Goal: Information Seeking & Learning: Learn about a topic

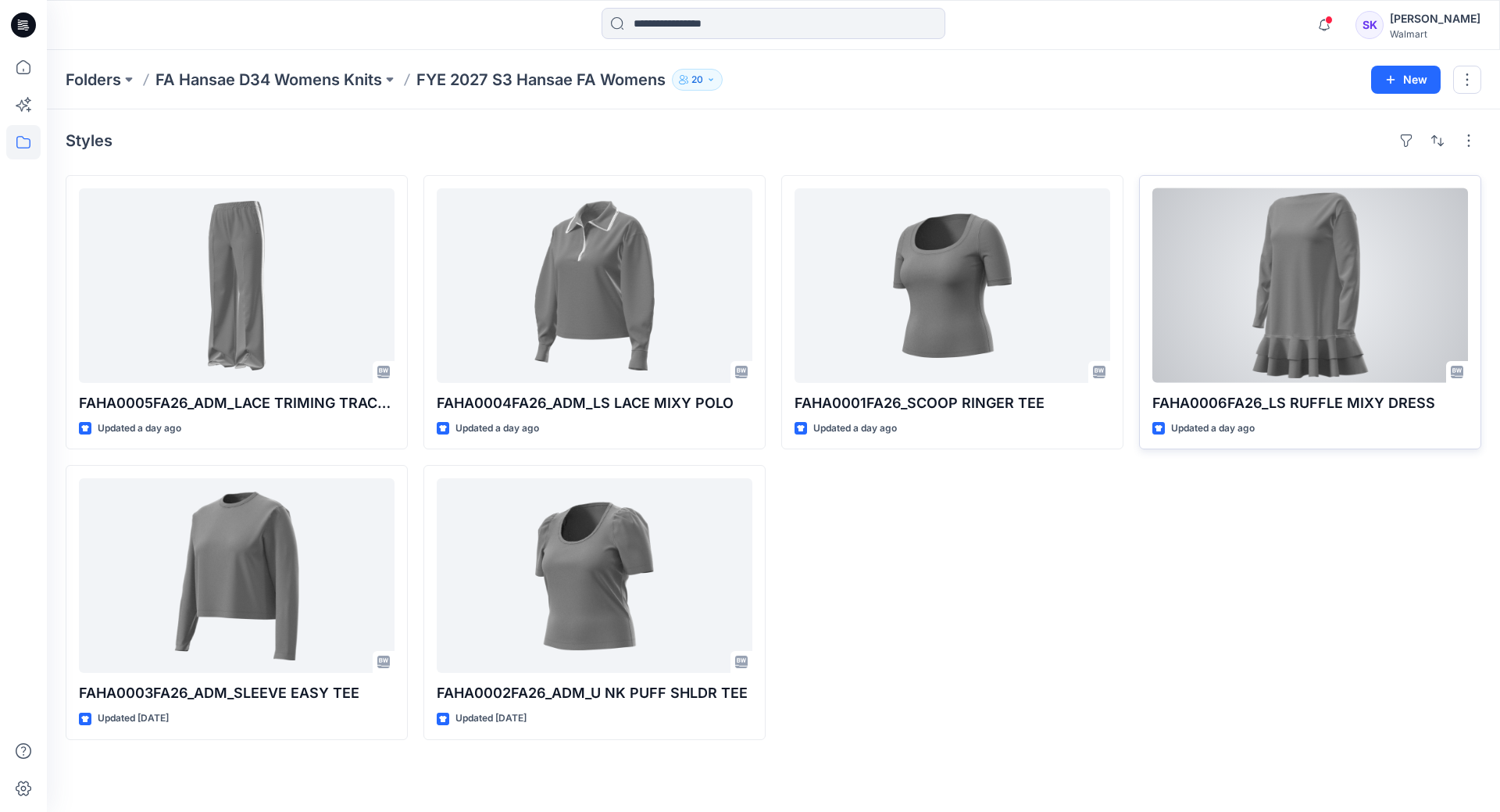
click at [1355, 299] on div at bounding box center [1310, 284] width 316 height 194
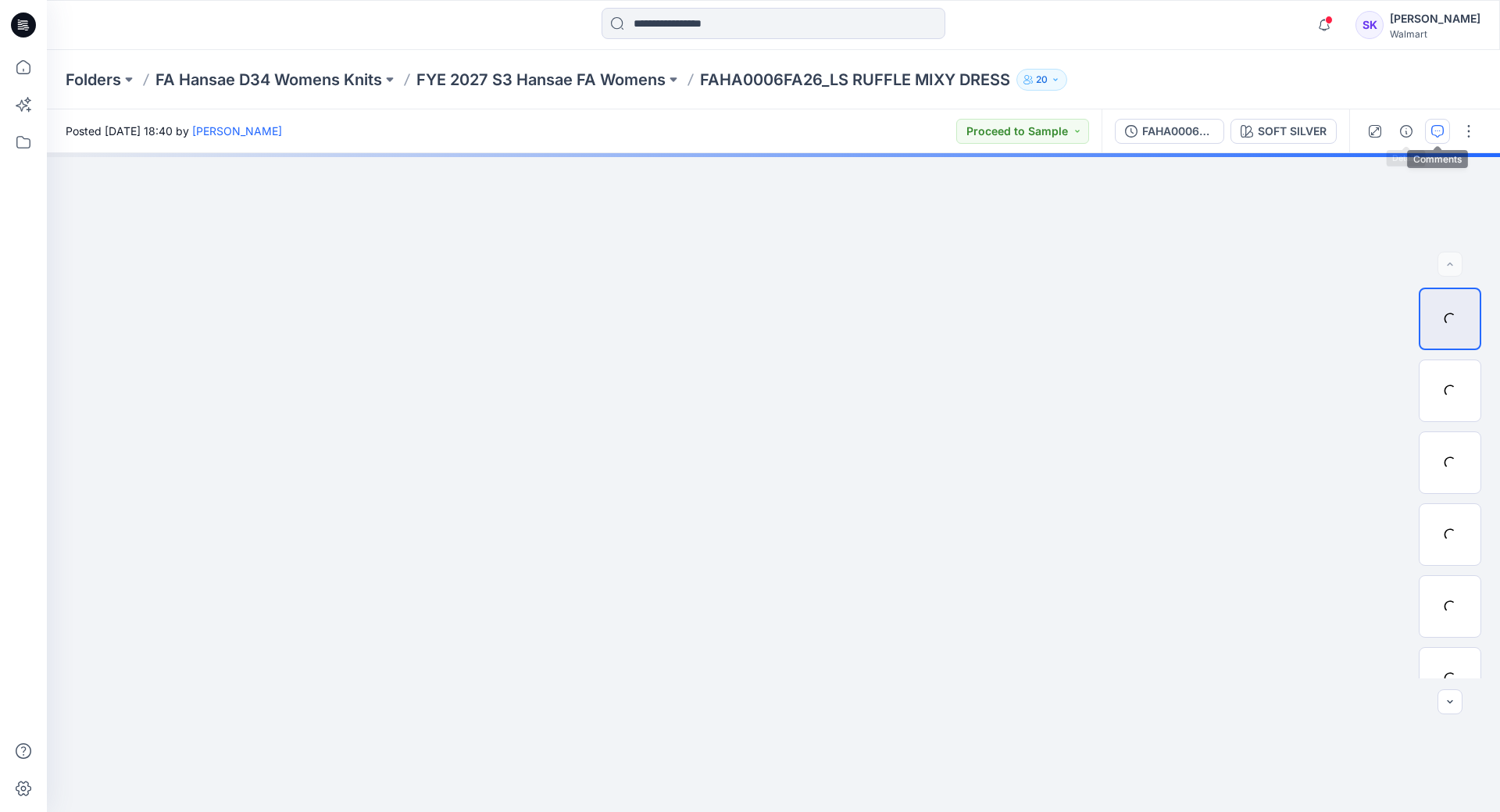
click at [1436, 138] on button "button" at bounding box center [1437, 131] width 25 height 25
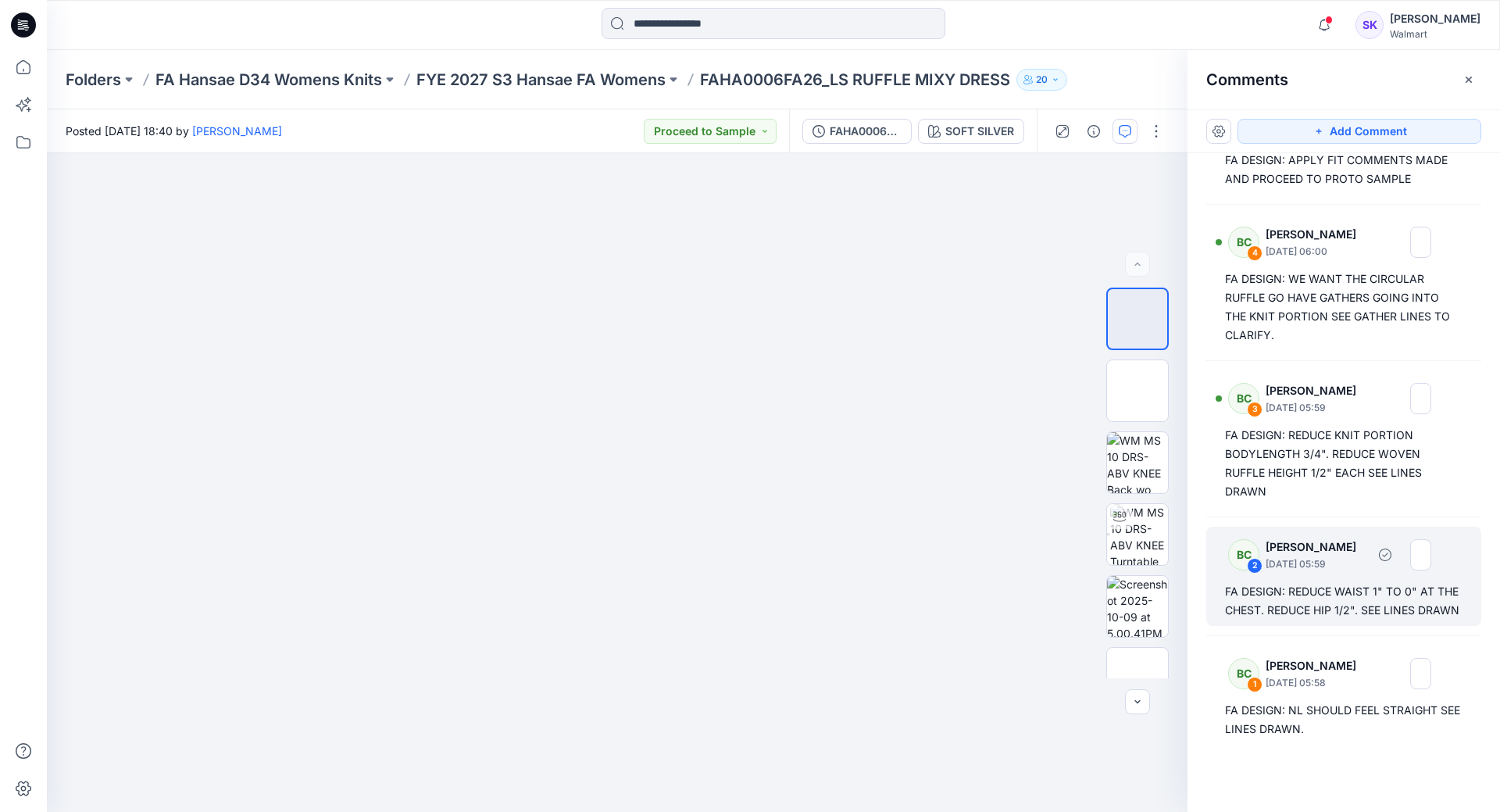
scroll to position [7, 0]
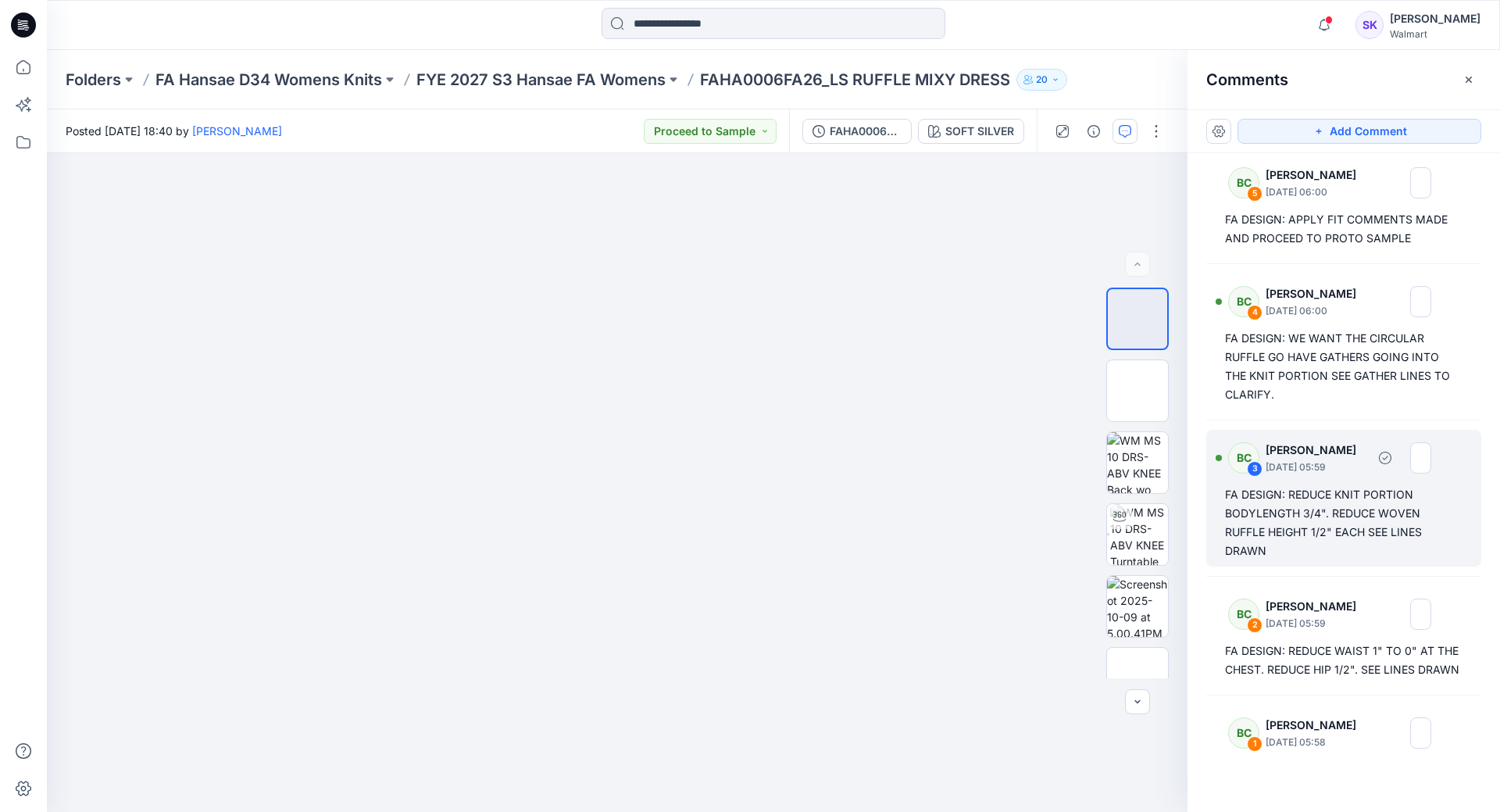
click at [1256, 510] on div "FA DESIGN: REDUCE KNIT PORTION BODYLENGTH 3/4". REDUCE WOVEN RUFFLE HEIGHT 1/2"…" at bounding box center [1343, 522] width 238 height 75
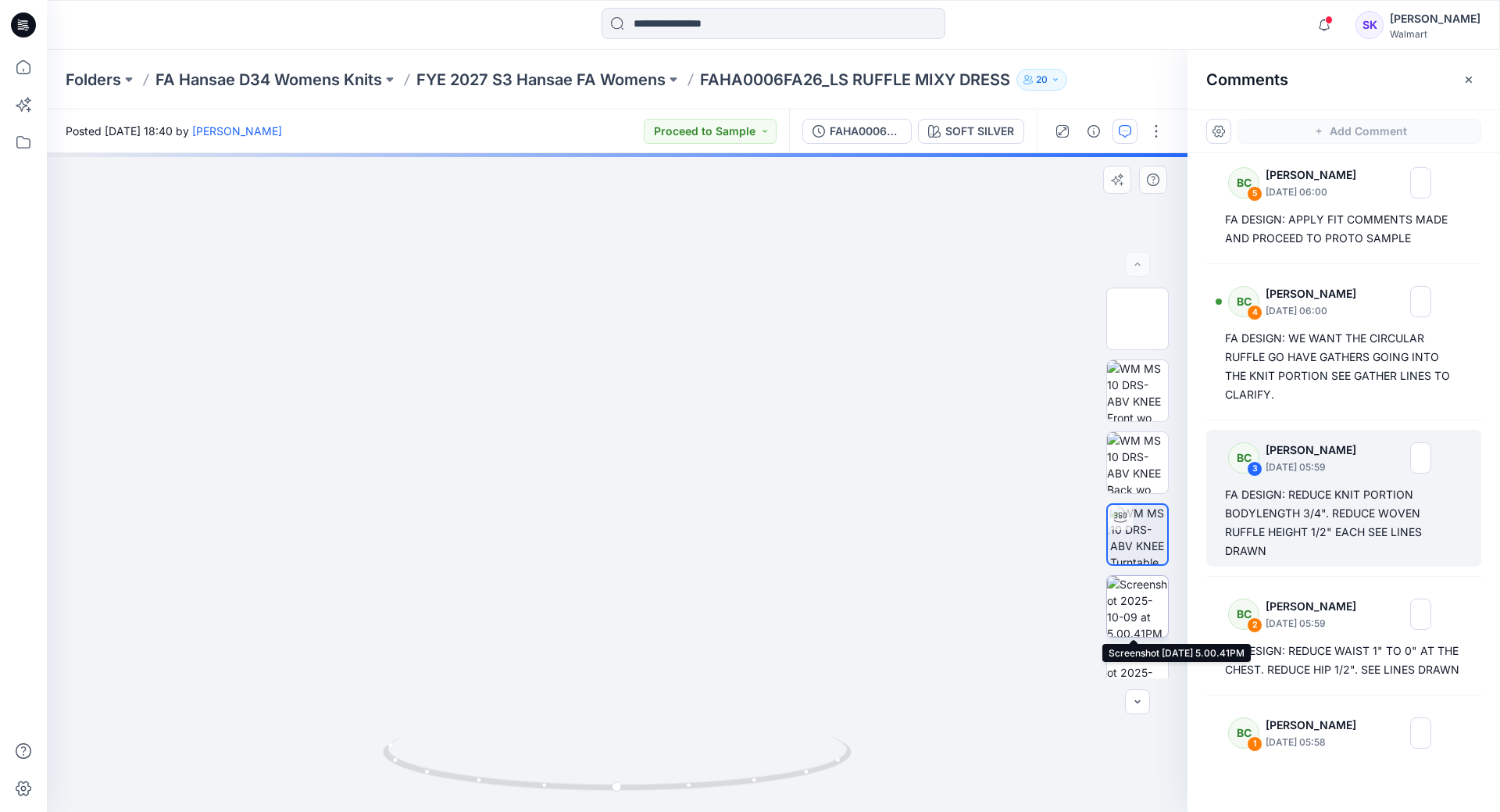
click at [1122, 605] on img at bounding box center [1137, 606] width 61 height 61
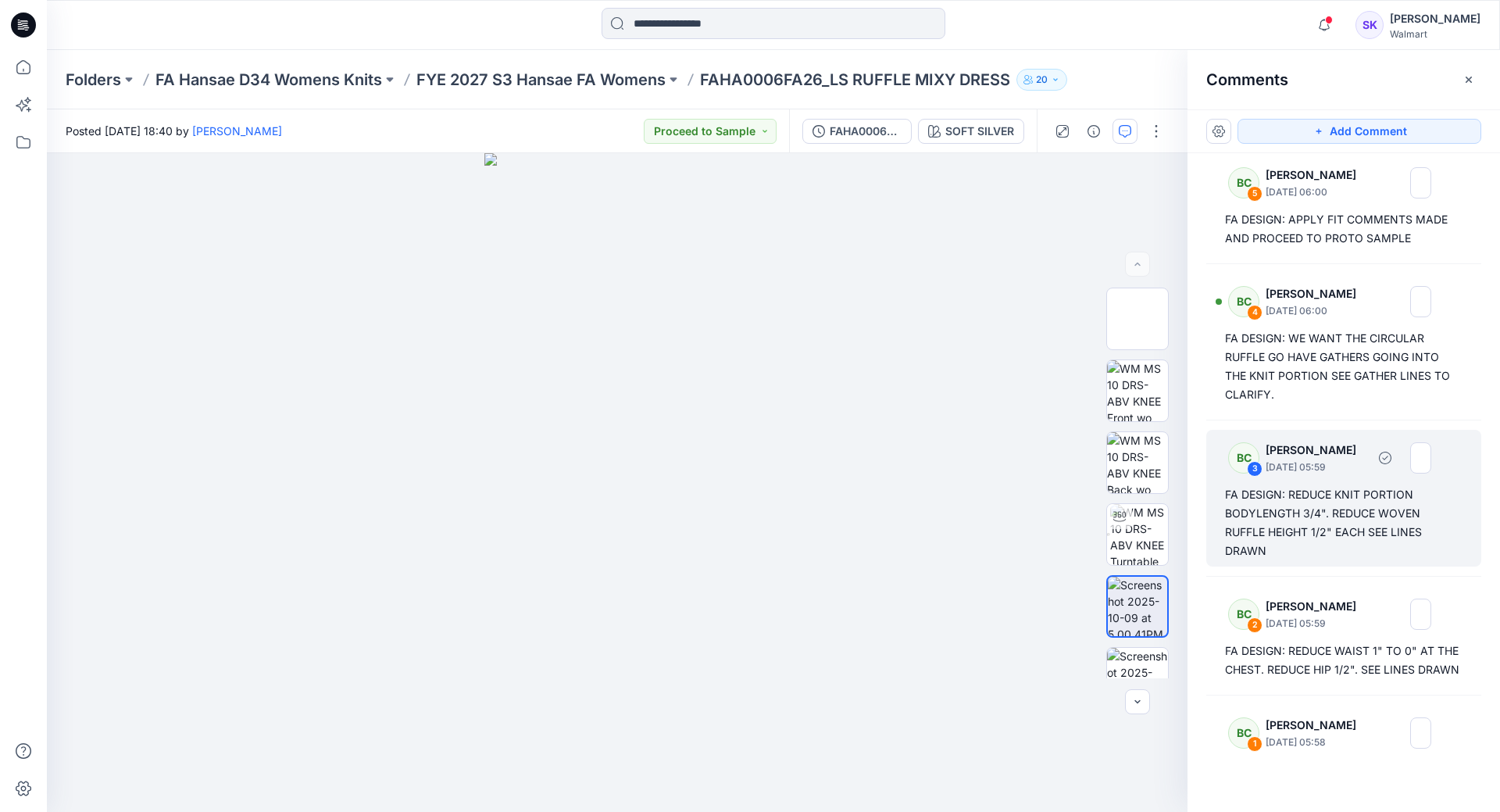
click at [1369, 531] on div "FA DESIGN: REDUCE KNIT PORTION BODYLENGTH 3/4". REDUCE WOVEN RUFFLE HEIGHT 1/2"…" at bounding box center [1343, 522] width 238 height 75
click at [1335, 497] on div "FA DESIGN: REDUCE KNIT PORTION BODYLENGTH 3/4". REDUCE WOVEN RUFFLE HEIGHT 1/2"…" at bounding box center [1343, 522] width 238 height 75
click at [1309, 535] on div "FA DESIGN: REDUCE KNIT PORTION BODYLENGTH 3/4". REDUCE WOVEN RUFFLE HEIGHT 1/2"…" at bounding box center [1343, 522] width 238 height 75
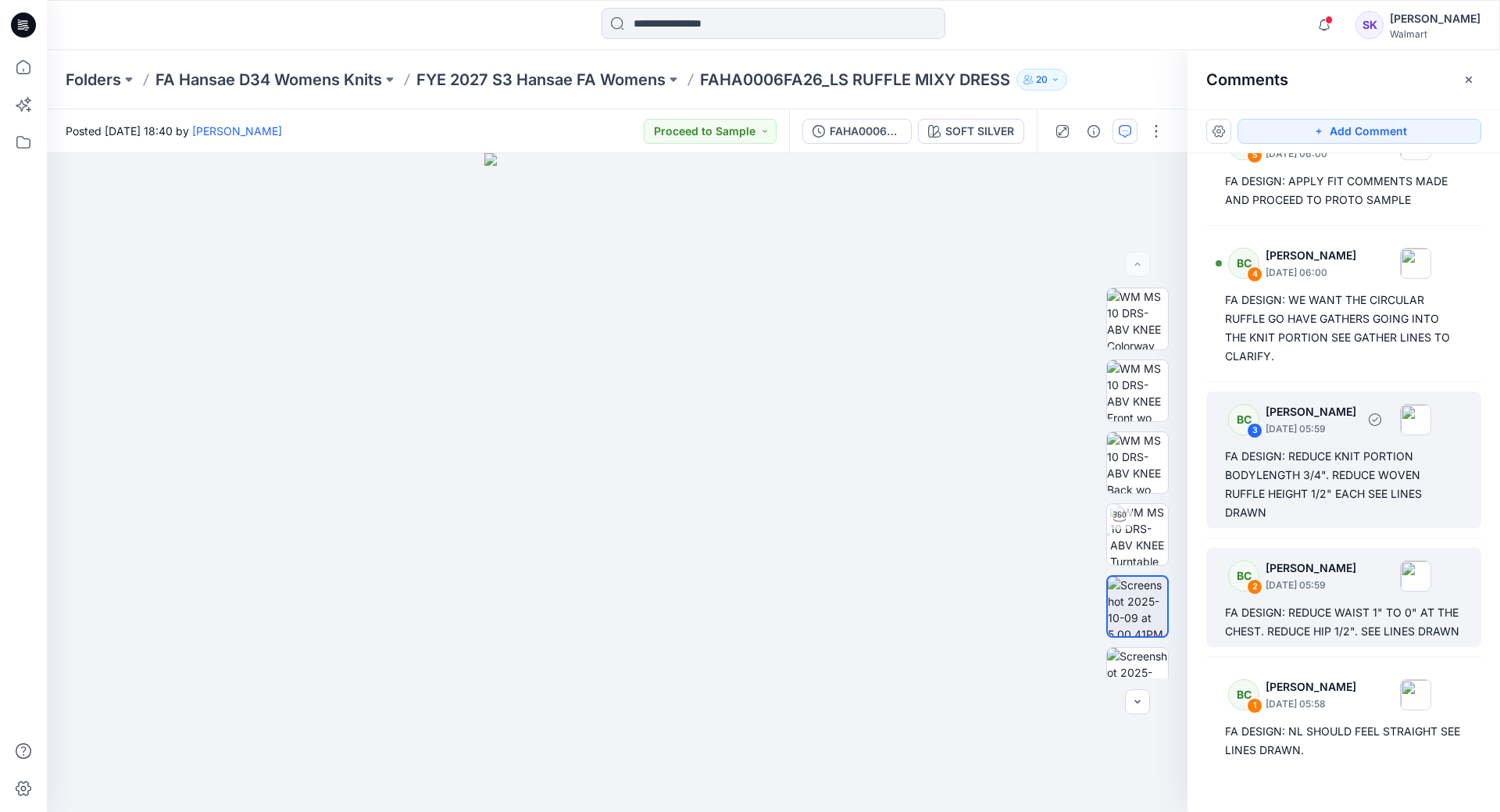
scroll to position [86, 0]
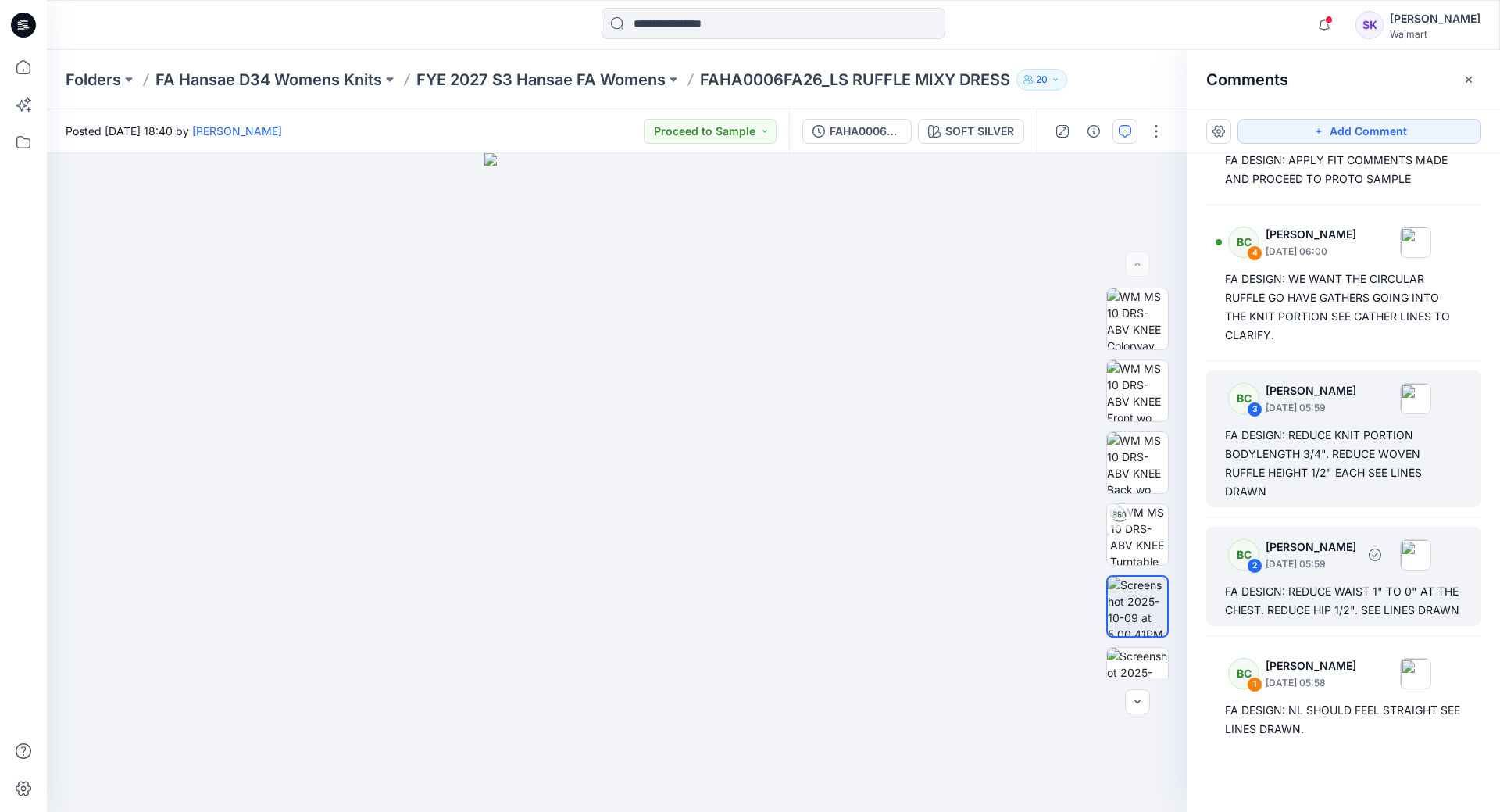
click at [1338, 582] on div "FA DESIGN: REDUCE WAIST 1" TO 0" AT THE CHEST. REDUCE HIP 1/2". SEE LINES DRAWN" at bounding box center [1343, 600] width 238 height 38
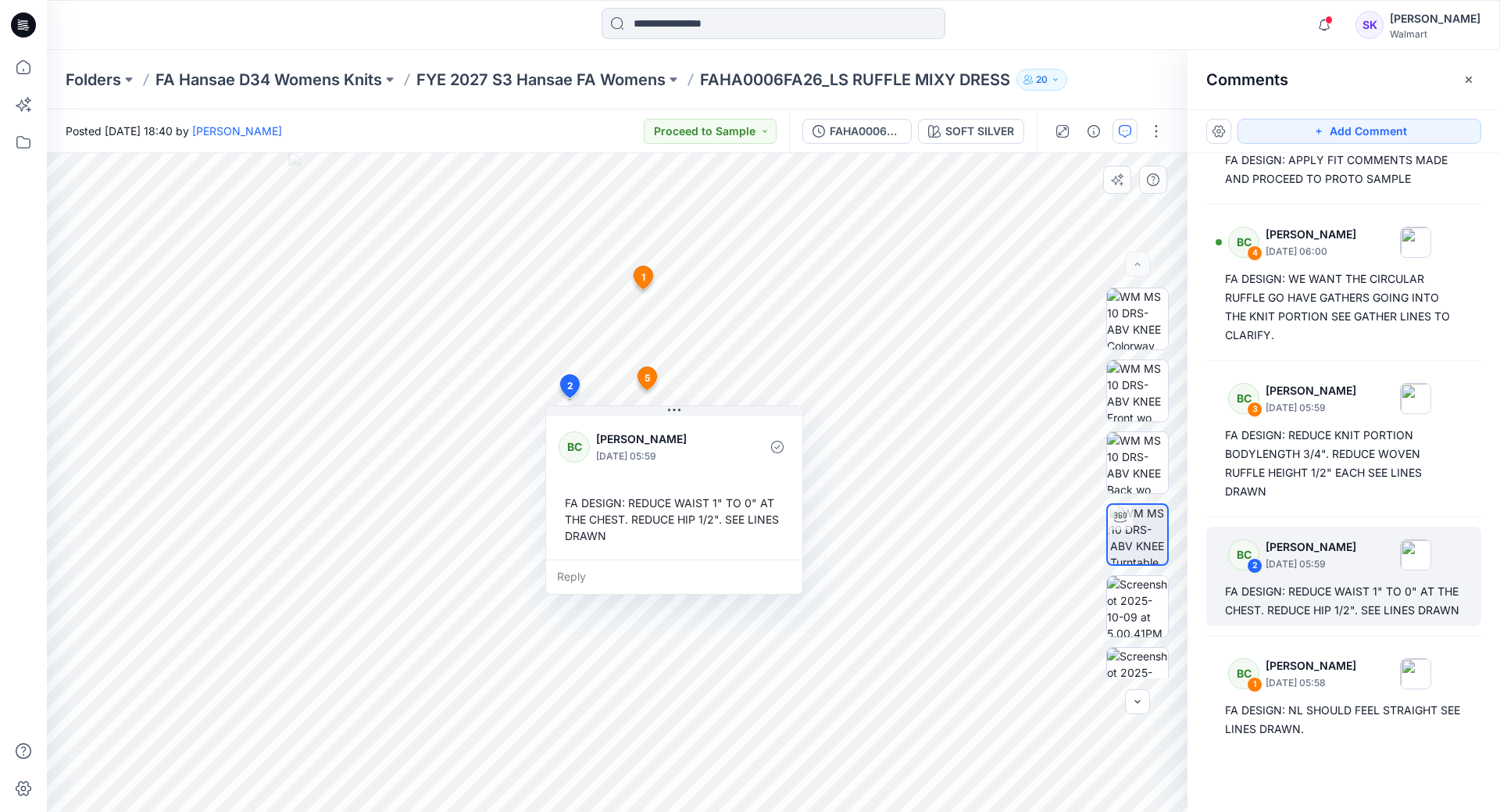
click at [632, 504] on div "FA DESIGN: REDUCE WAIST 1" TO 0" AT THE CHEST. REDUCE HIP 1/2". SEE LINES DRAWN" at bounding box center [674, 518] width 231 height 62
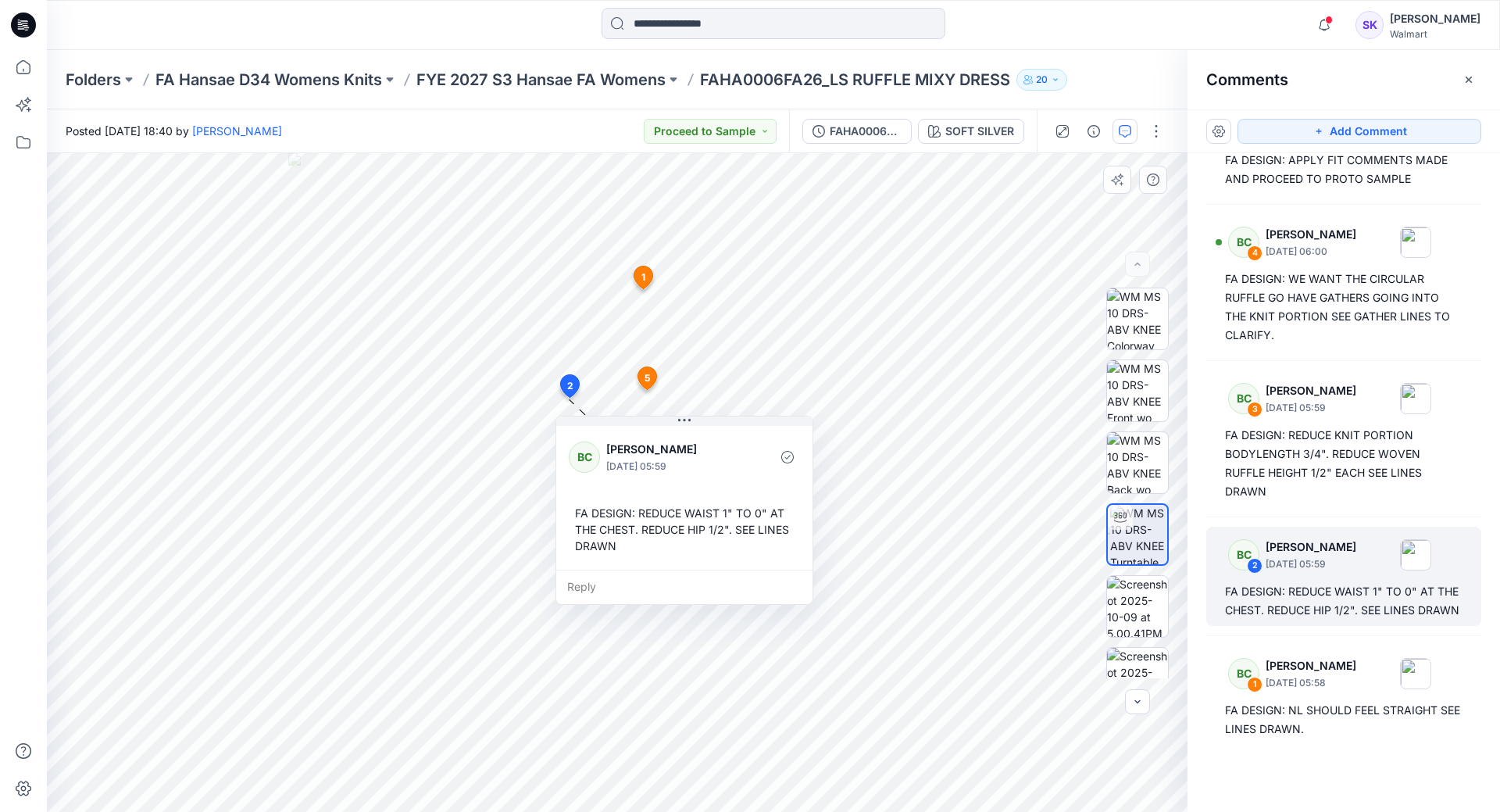
drag, startPoint x: 630, startPoint y: 501, endPoint x: 640, endPoint y: 511, distance: 14.1
click at [640, 511] on div "FA DESIGN: REDUCE WAIST 1" TO 0" AT THE CHEST. REDUCE HIP 1/2". SEE LINES DRAWN" at bounding box center [684, 528] width 231 height 62
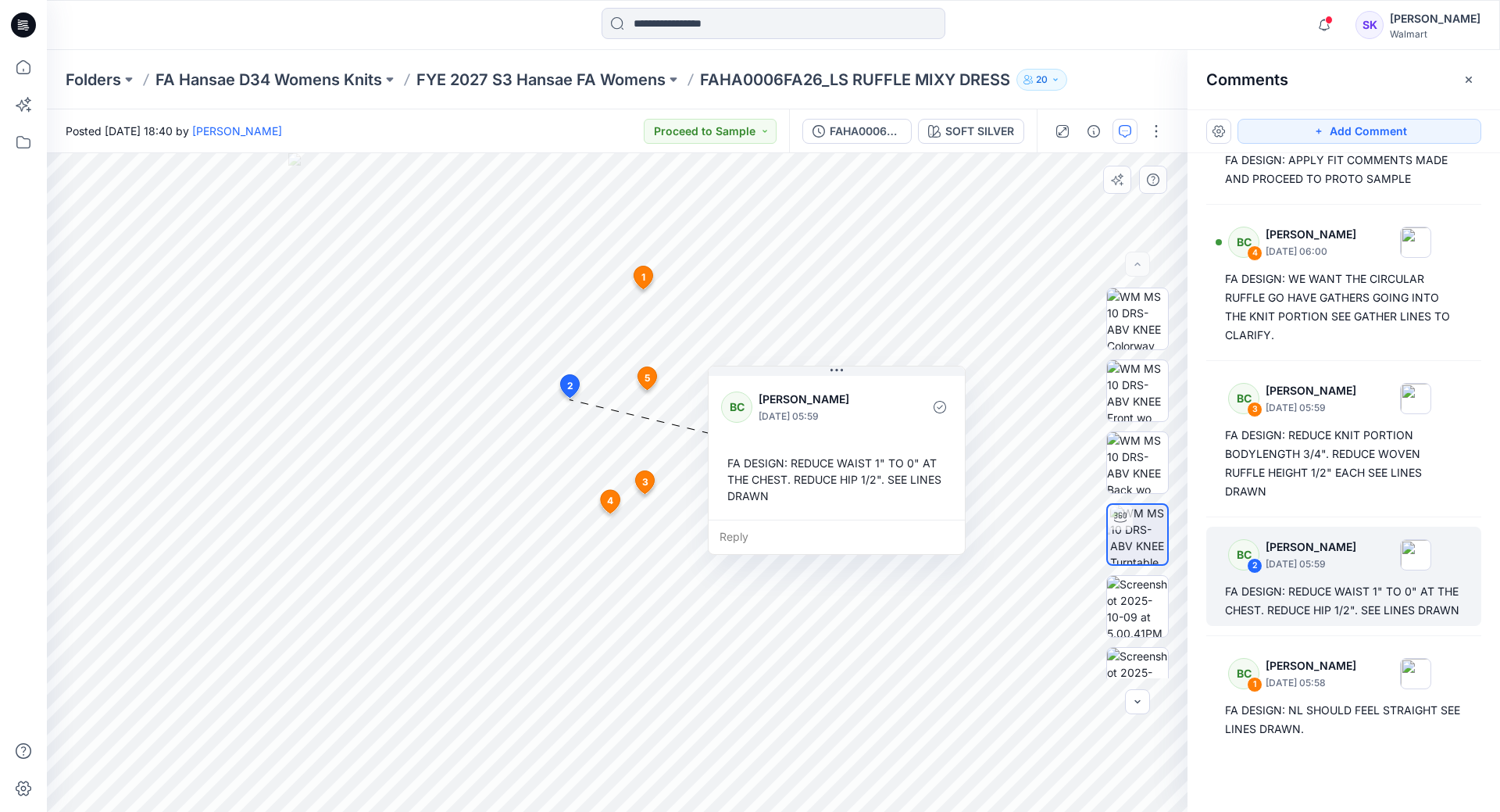
drag, startPoint x: 735, startPoint y: 431, endPoint x: 882, endPoint y: 380, distance: 155.6
click at [882, 380] on div "BC [PERSON_NAME] [DATE] 05:59 FA DESIGN: REDUCE WAIST 1" TO 0" AT THE CHEST. RE…" at bounding box center [837, 447] width 256 height 147
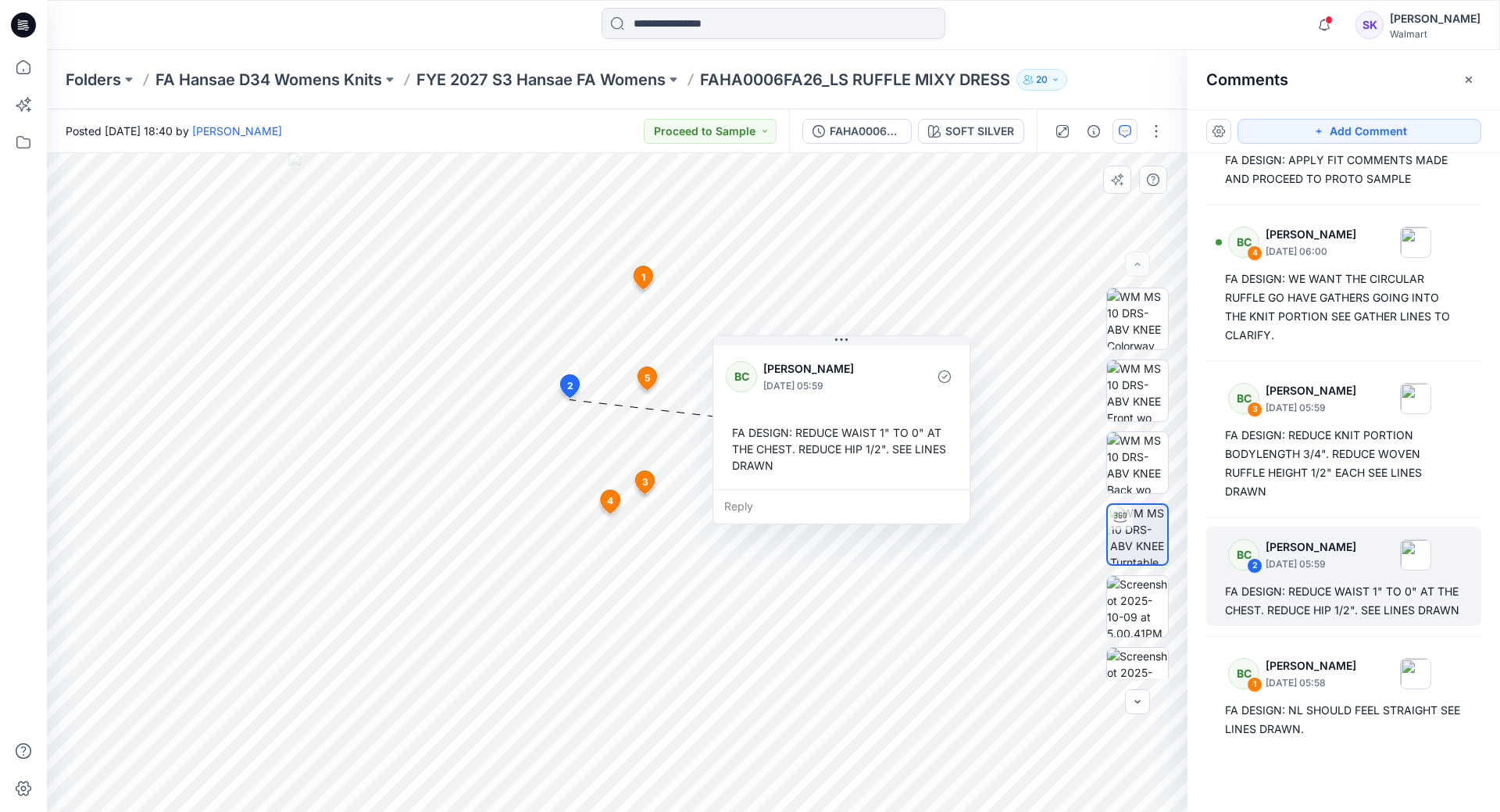
drag, startPoint x: 851, startPoint y: 377, endPoint x: 855, endPoint y: 347, distance: 30.3
click at [855, 347] on div "BC [PERSON_NAME] [DATE] 05:59 FA DESIGN: REDUCE WAIST 1" TO 0" AT THE CHEST. RE…" at bounding box center [842, 416] width 256 height 147
drag, startPoint x: 1147, startPoint y: 616, endPoint x: 1136, endPoint y: 621, distance: 12.1
click at [1147, 616] on img at bounding box center [1137, 606] width 61 height 61
